Goal: Task Accomplishment & Management: Use online tool/utility

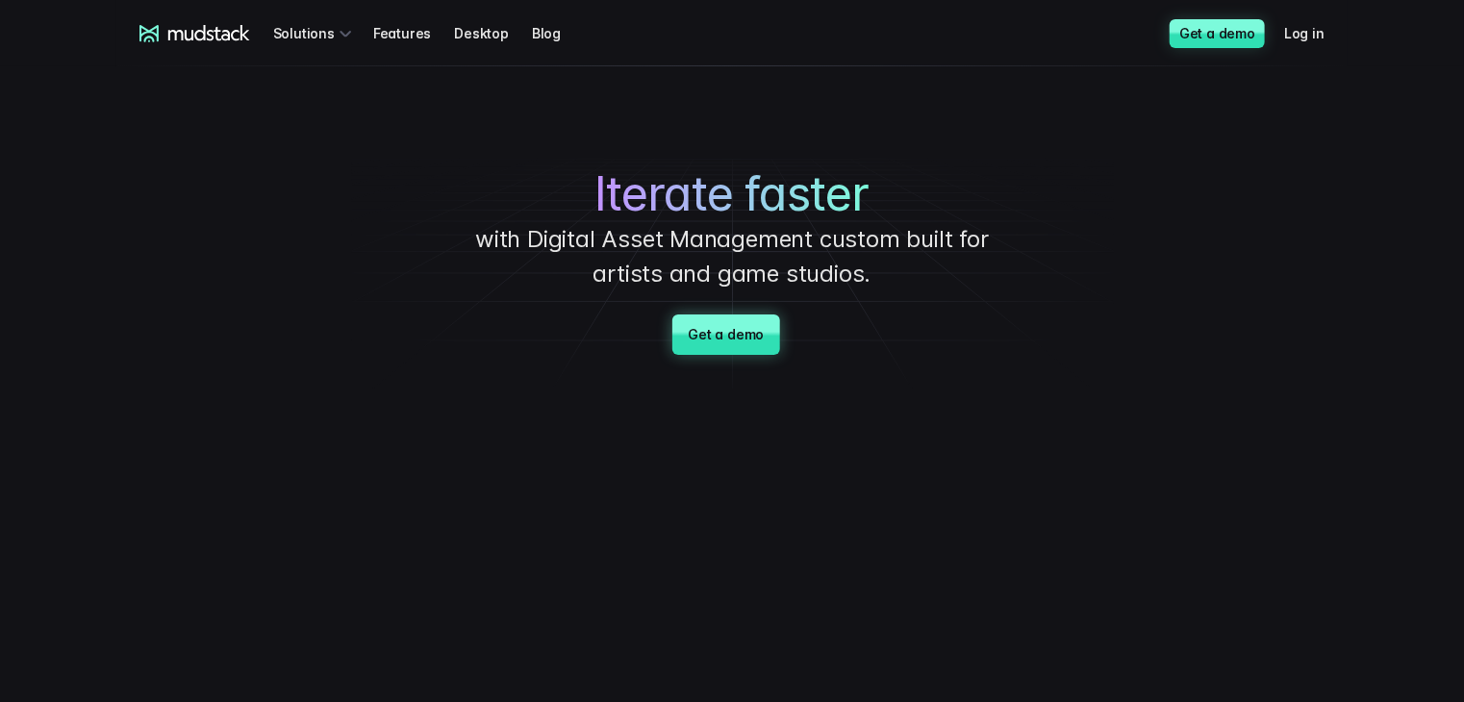
click at [743, 337] on link "Get a demo" at bounding box center [725, 335] width 107 height 40
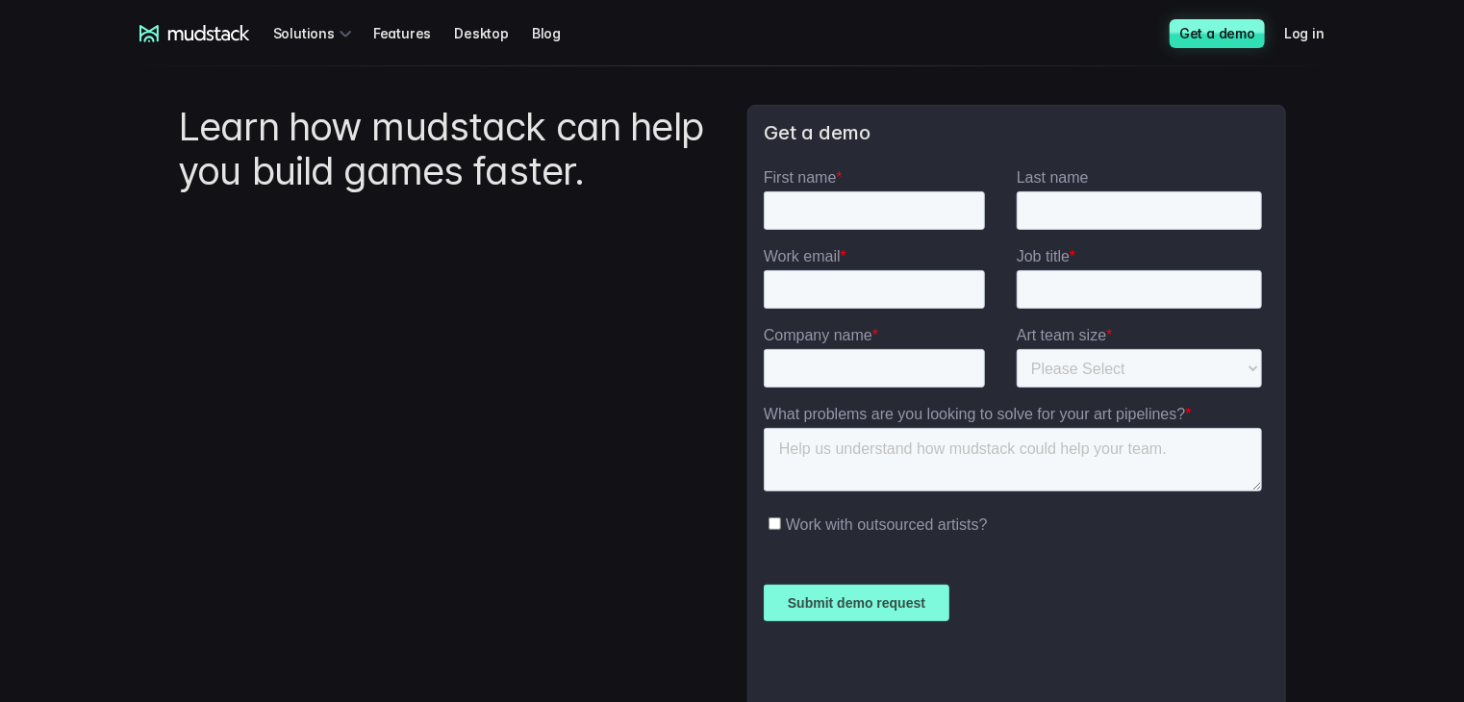
scroll to position [96, 0]
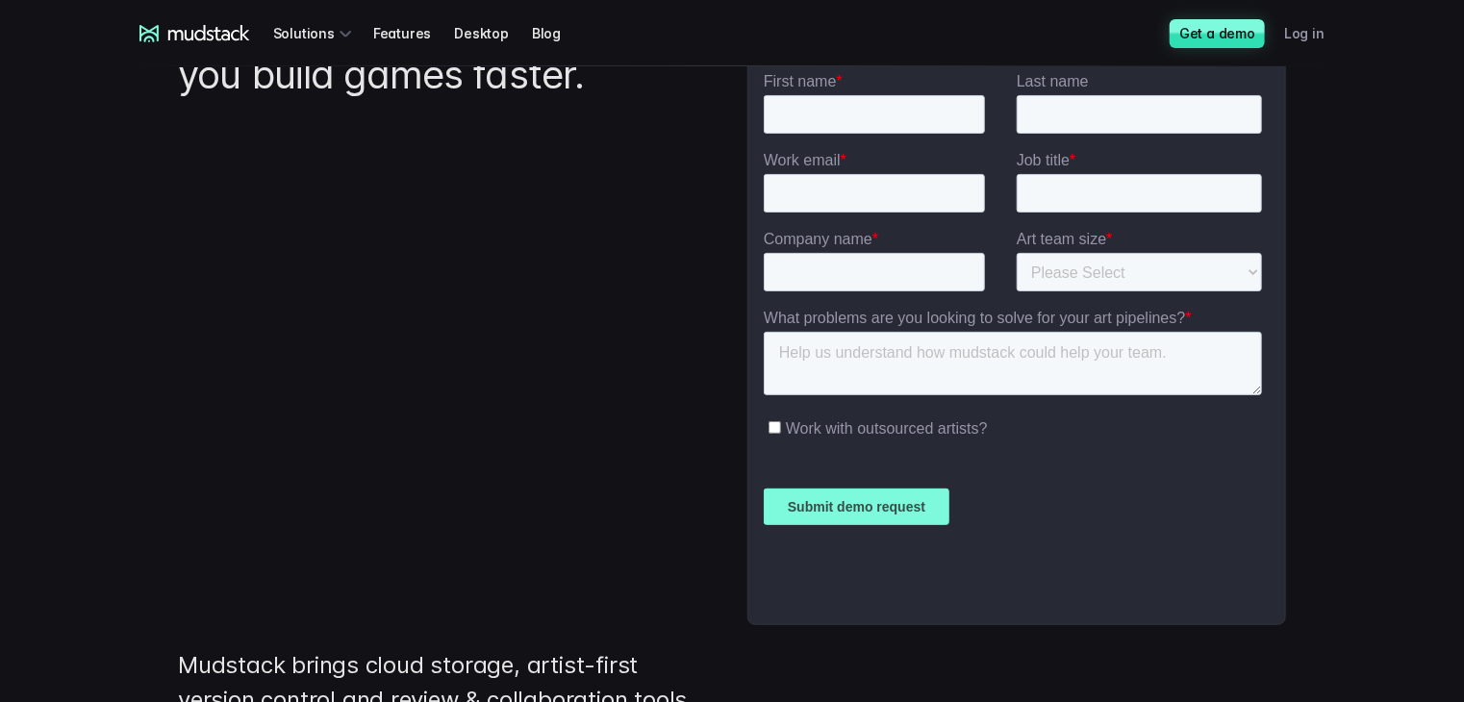
click at [1290, 41] on link "Log in" at bounding box center [1315, 33] width 63 height 36
